Goal: Information Seeking & Learning: Learn about a topic

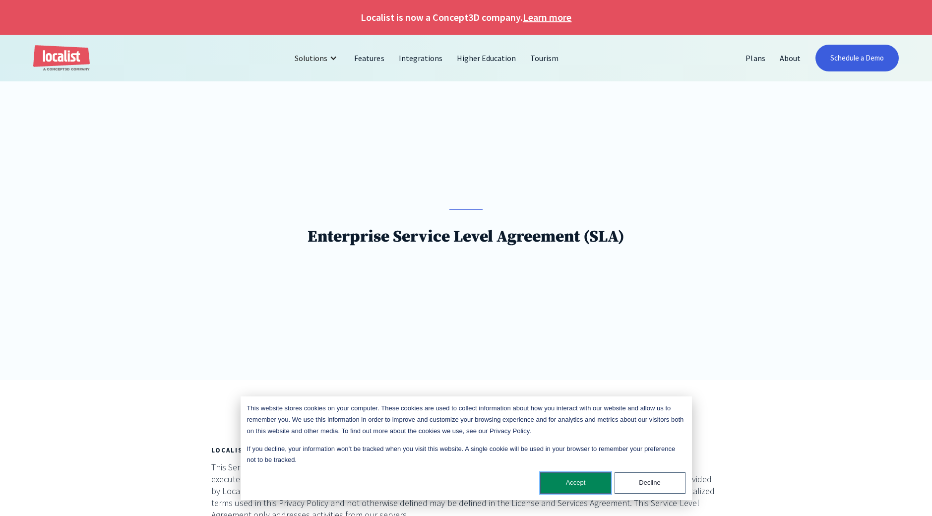
click at [588, 489] on button "Accept" at bounding box center [575, 482] width 71 height 21
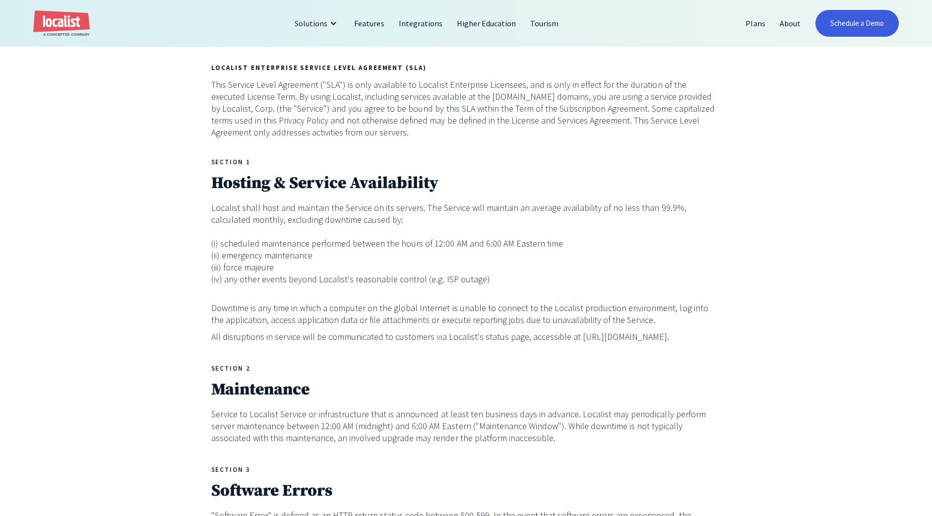
scroll to position [385, 0]
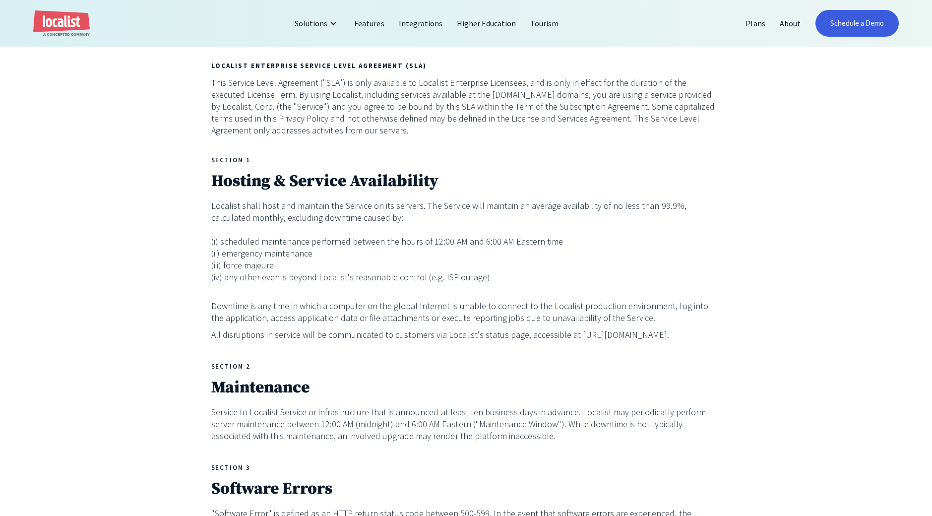
click at [605, 337] on p "All disruptions in service will be communicated to customers via Localist's sta…" at bounding box center [466, 335] width 510 height 12
drag, startPoint x: 572, startPoint y: 334, endPoint x: 661, endPoint y: 337, distance: 89.9
click at [662, 337] on p "All disruptions in service will be communicated to customers via Localist's sta…" at bounding box center [466, 335] width 510 height 12
click at [519, 269] on p "Localist shall host and maintain the Service on its servers. The Service will m…" at bounding box center [466, 241] width 510 height 83
drag, startPoint x: 572, startPoint y: 334, endPoint x: 657, endPoint y: 338, distance: 84.9
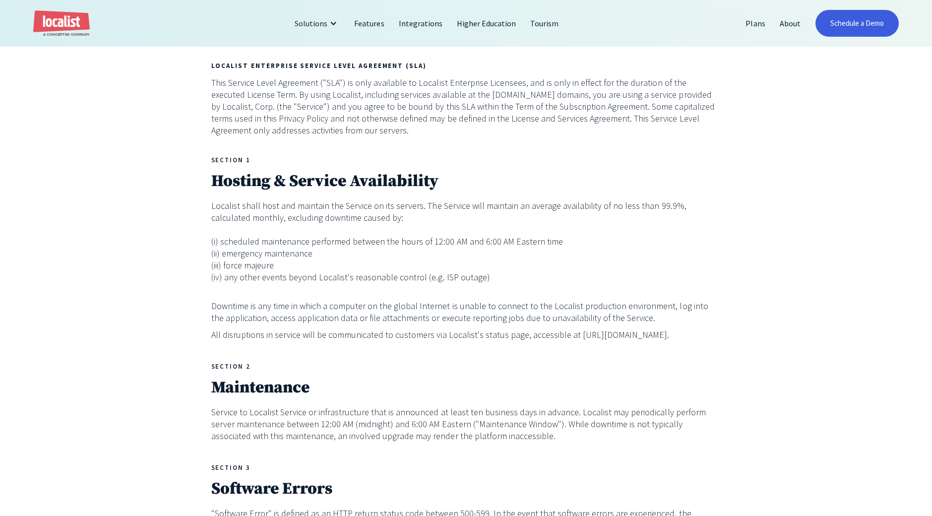
click at [657, 338] on p "All disruptions in service will be communicated to customers via Localist's sta…" at bounding box center [466, 335] width 510 height 12
copy p "[URL][DOMAIN_NAME]"
click at [470, 273] on p "Localist shall host and maintain the Service on its servers. The Service will m…" at bounding box center [466, 241] width 510 height 83
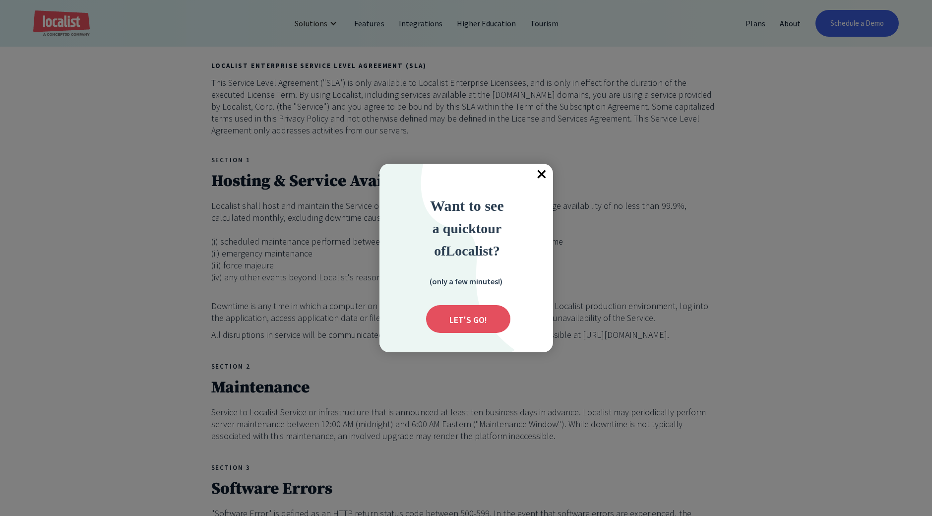
drag, startPoint x: 682, startPoint y: 240, endPoint x: 644, endPoint y: 245, distance: 38.5
click at [682, 240] on div at bounding box center [466, 258] width 932 height 516
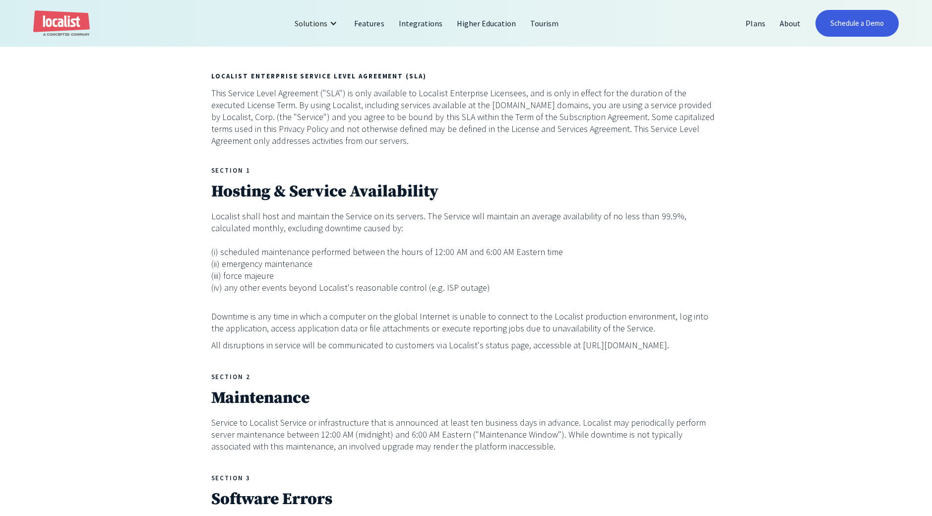
scroll to position [376, 0]
